Goal: Register for event/course

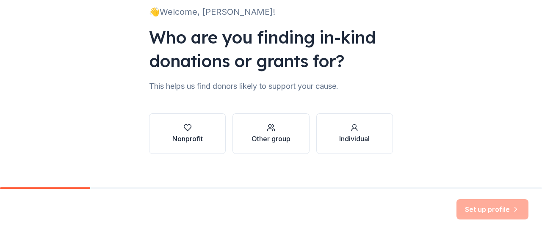
scroll to position [61, 0]
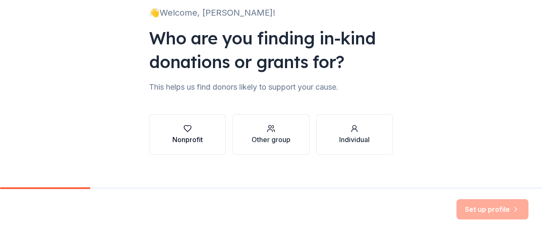
click at [172, 142] on div "Nonprofit" at bounding box center [187, 140] width 30 height 10
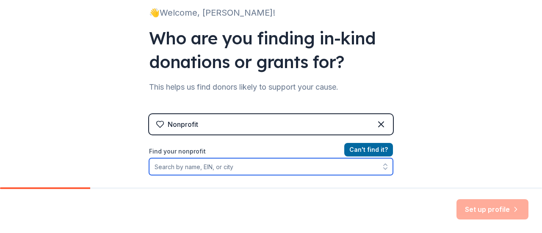
click at [241, 165] on input "Find your nonprofit" at bounding box center [271, 166] width 244 height 17
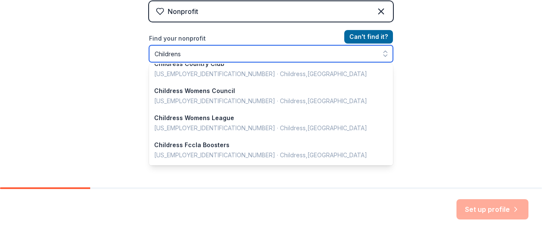
scroll to position [429, 0]
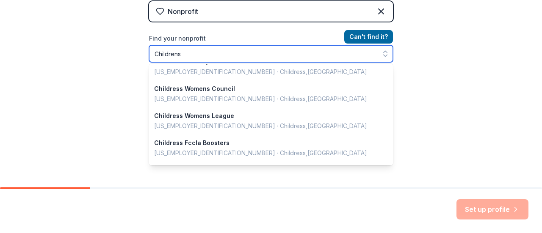
click at [195, 56] on input "Childrens" at bounding box center [271, 53] width 244 height 17
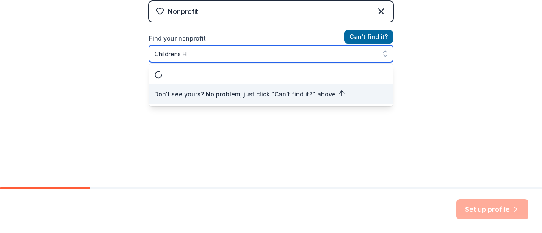
scroll to position [0, 0]
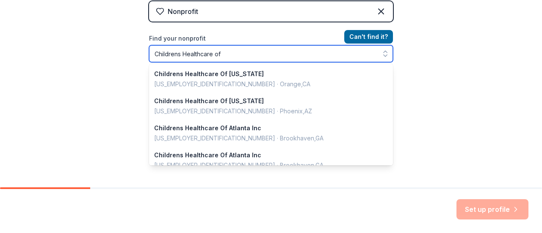
type input "Childrens Healthcare of"
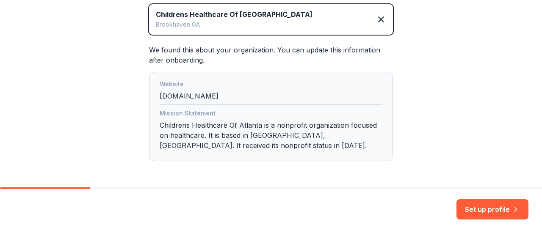
scroll to position [233, 0]
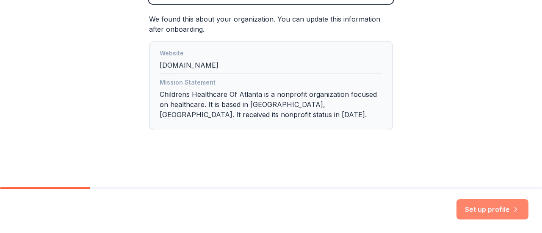
click at [501, 214] on button "Set up profile" at bounding box center [493, 209] width 72 height 20
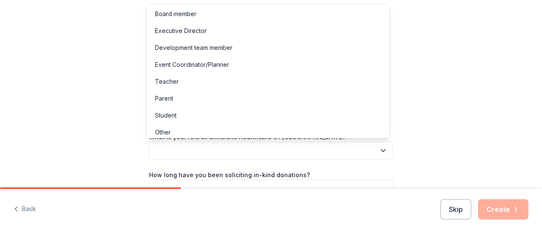
click at [382, 150] on icon "button" at bounding box center [383, 151] width 4 height 2
click at [284, 63] on div "Event Coordinator/Planner" at bounding box center [268, 64] width 240 height 17
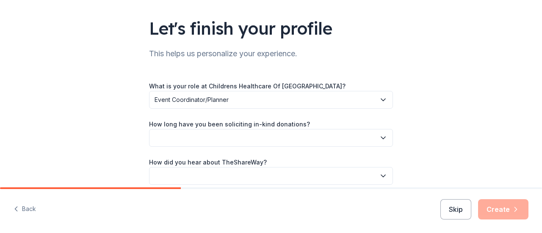
scroll to position [89, 0]
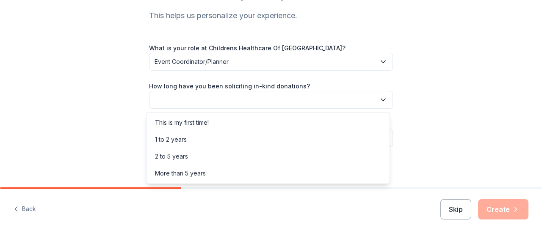
click at [382, 100] on icon "button" at bounding box center [383, 100] width 8 height 8
click at [191, 137] on div "1 to 2 years" at bounding box center [268, 139] width 240 height 17
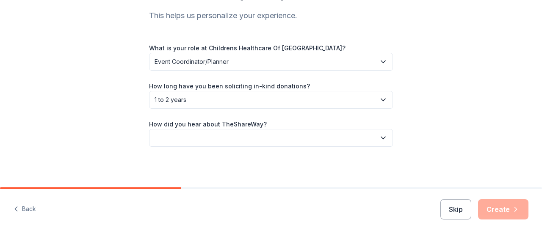
click at [380, 135] on icon "button" at bounding box center [383, 138] width 8 height 8
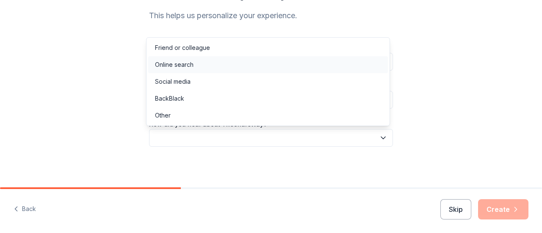
click at [208, 64] on div "Online search" at bounding box center [268, 64] width 240 height 17
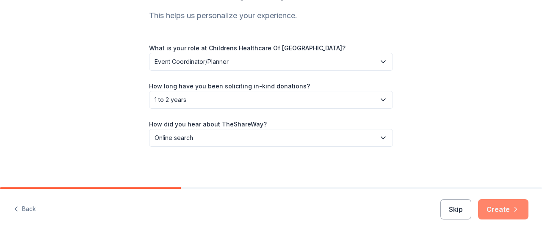
click at [504, 210] on button "Create" at bounding box center [503, 209] width 50 height 20
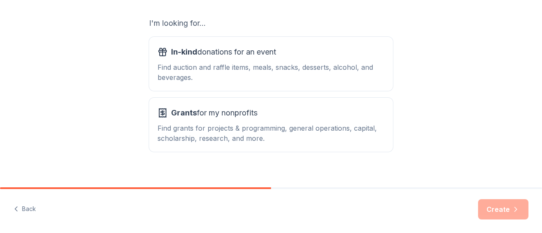
scroll to position [145, 0]
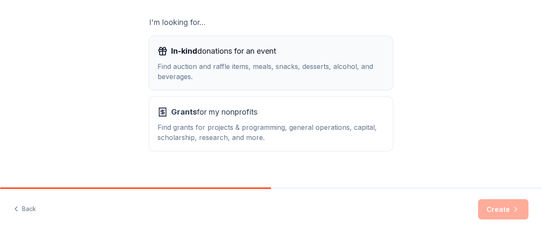
click at [293, 67] on div "Find auction and raffle items, meals, snacks, desserts, alcohol, and beverages." at bounding box center [271, 71] width 227 height 20
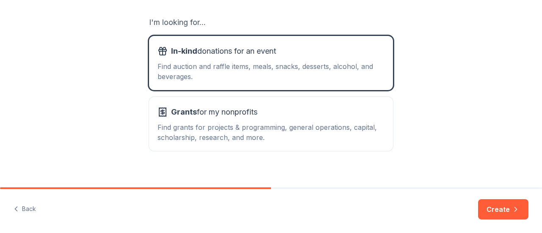
scroll to position [154, 0]
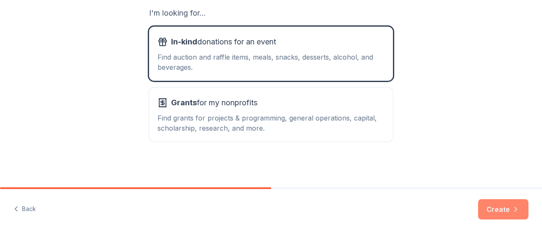
click at [501, 212] on button "Create" at bounding box center [503, 209] width 50 height 20
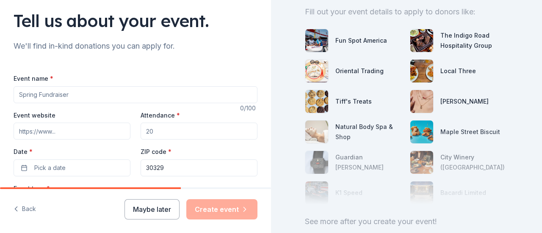
scroll to position [60, 0]
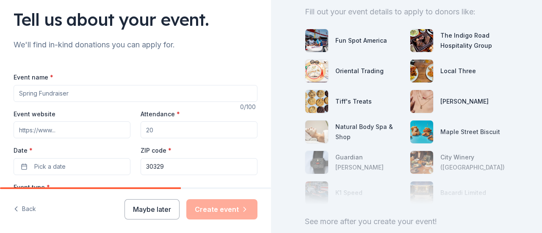
click at [70, 94] on input "Event name *" at bounding box center [136, 93] width 244 height 17
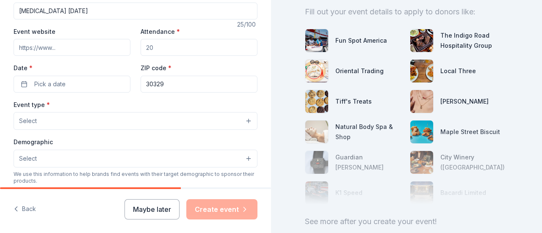
scroll to position [148, 0]
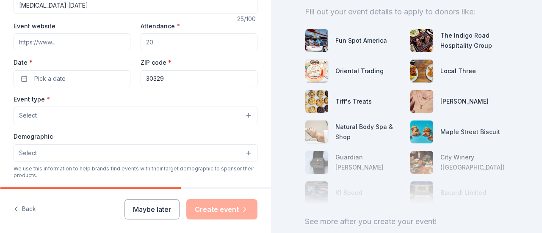
type input "[MEDICAL_DATA] [DATE]"
click at [64, 41] on input "Event website" at bounding box center [72, 41] width 117 height 17
paste input "[URL][DOMAIN_NAME][DATE]"
type input "[URL][DOMAIN_NAME][DATE]"
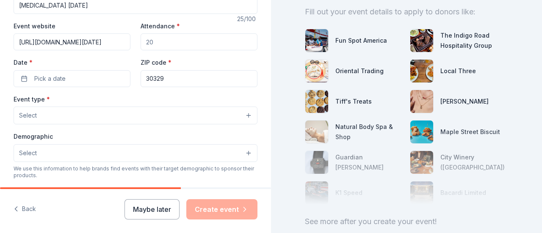
scroll to position [0, 0]
click at [181, 43] on input "Attendance *" at bounding box center [199, 41] width 117 height 17
type input "350"
click at [89, 76] on button "Pick a date" at bounding box center [72, 78] width 117 height 17
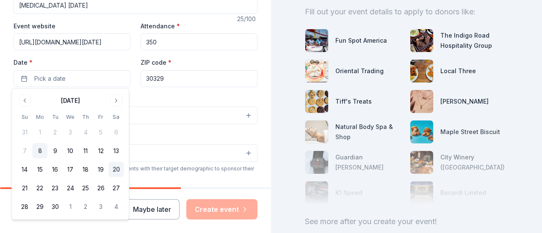
click at [115, 169] on button "20" at bounding box center [115, 169] width 15 height 15
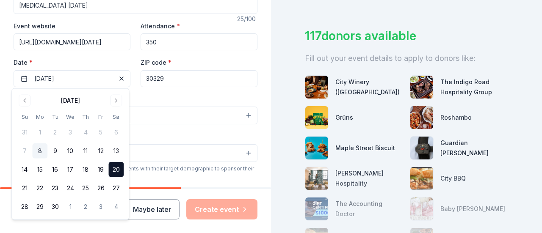
scroll to position [87, 0]
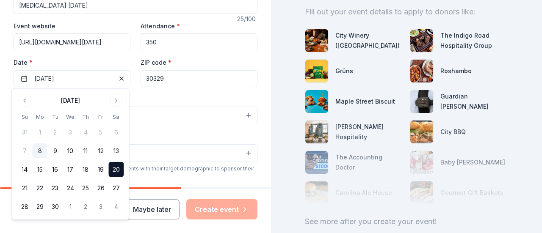
click at [170, 96] on div "Event type * Select" at bounding box center [136, 109] width 244 height 31
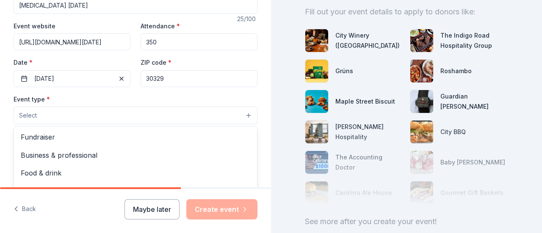
click at [94, 116] on button "Select" at bounding box center [136, 116] width 244 height 18
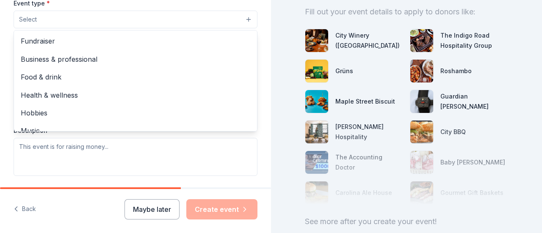
scroll to position [28, 0]
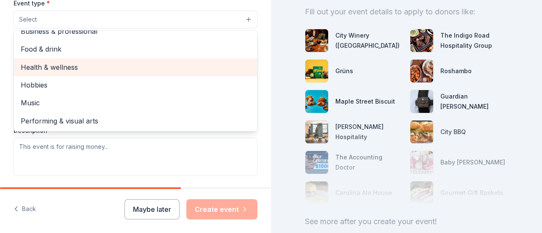
click at [73, 62] on span "Health & wellness" at bounding box center [136, 67] width 230 height 11
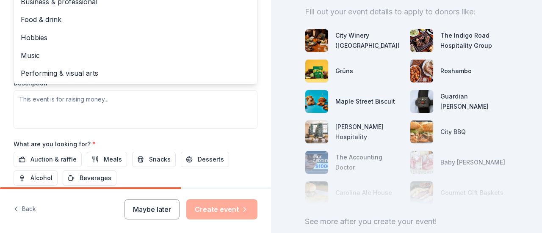
scroll to position [296, 0]
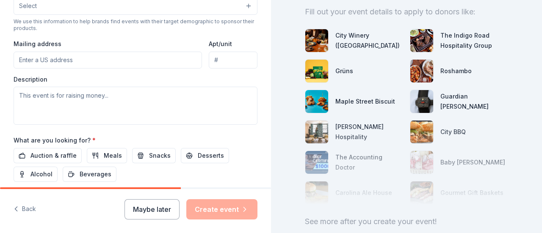
scroll to position [169, 0]
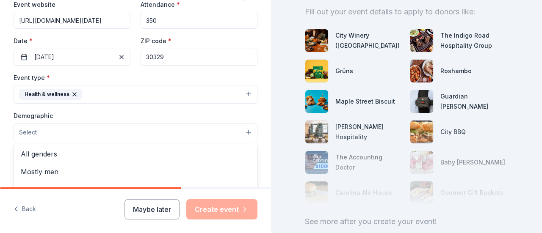
click at [243, 133] on button "Select" at bounding box center [136, 133] width 244 height 18
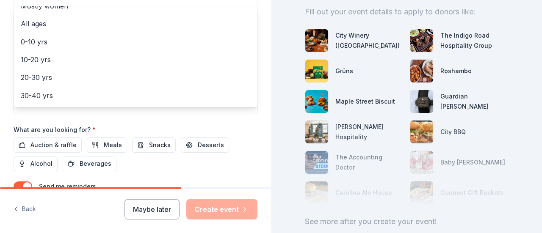
scroll to position [28, 0]
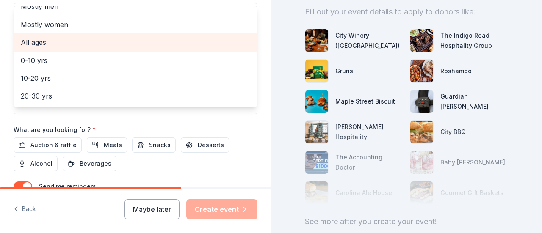
click at [50, 39] on span "All ages" at bounding box center [136, 42] width 230 height 11
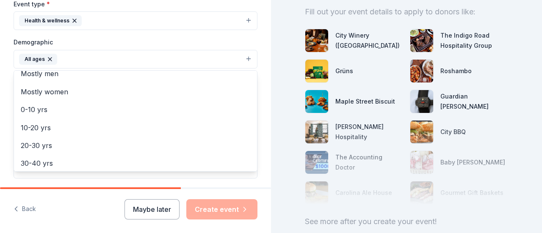
scroll to position [0, 0]
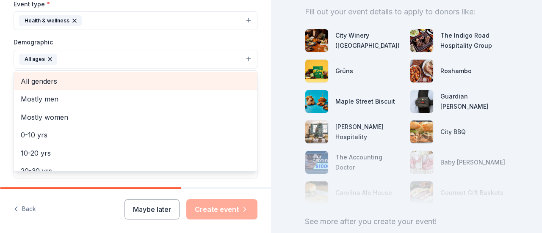
click at [88, 77] on span "All genders" at bounding box center [136, 81] width 230 height 11
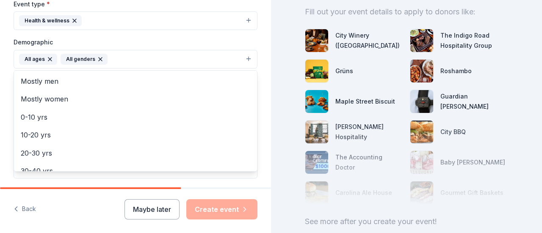
click at [263, 92] on div "Tell us about your event. We'll find in-kind donations you can apply for. Event…" at bounding box center [135, 39] width 271 height 565
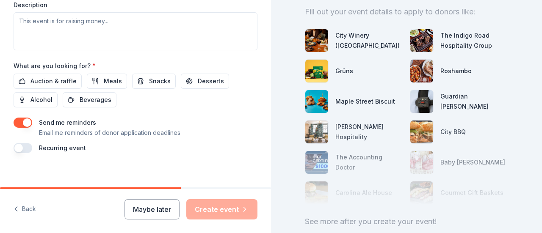
scroll to position [375, 0]
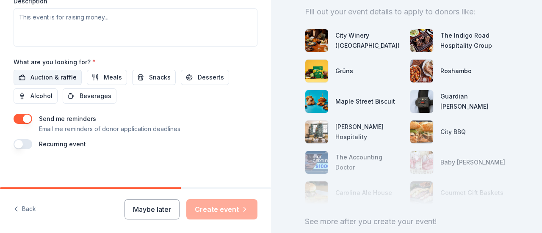
click at [48, 73] on span "Auction & raffle" at bounding box center [53, 77] width 46 height 10
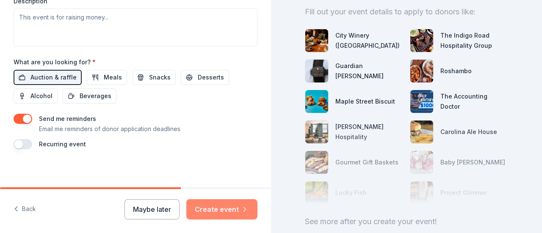
click at [225, 209] on button "Create event" at bounding box center [221, 209] width 71 height 20
